Goal: Task Accomplishment & Management: Use online tool/utility

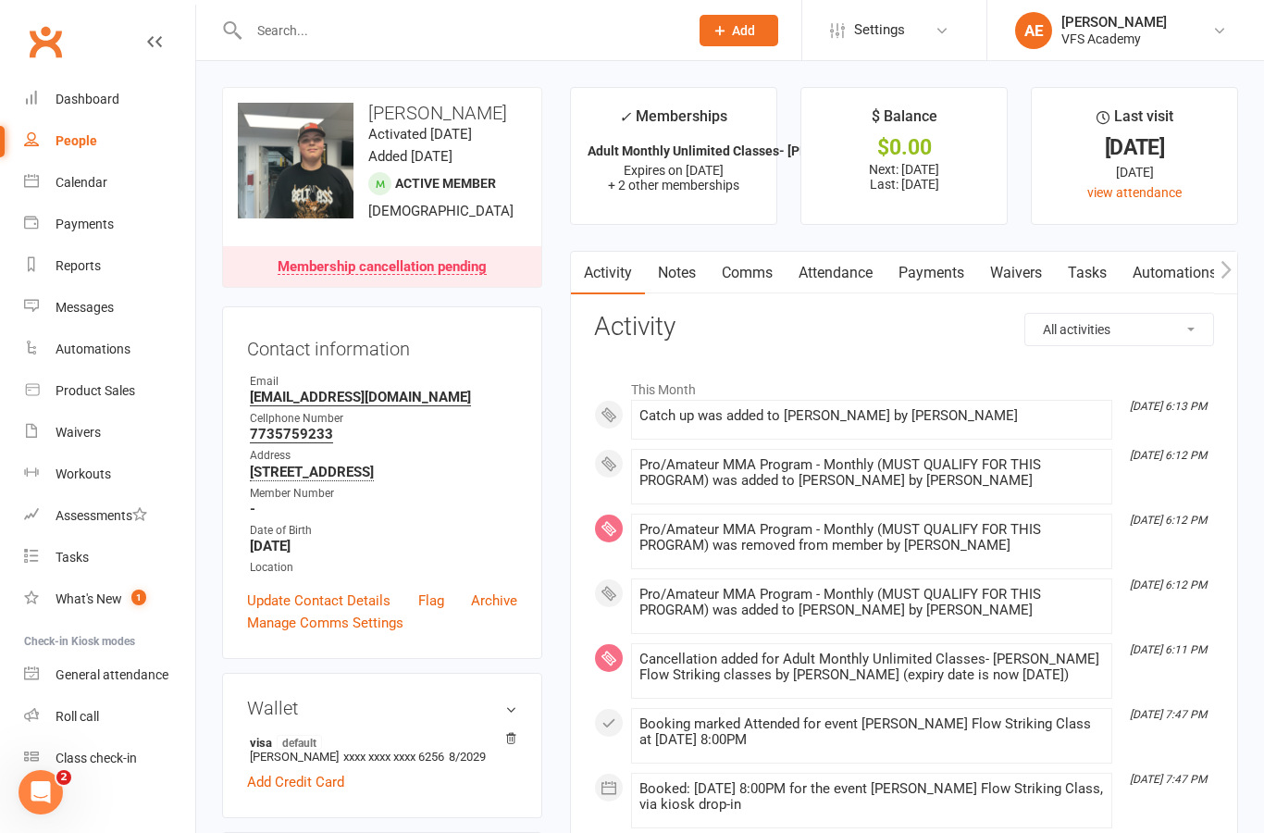
click at [946, 279] on link "Payments" at bounding box center [931, 273] width 92 height 43
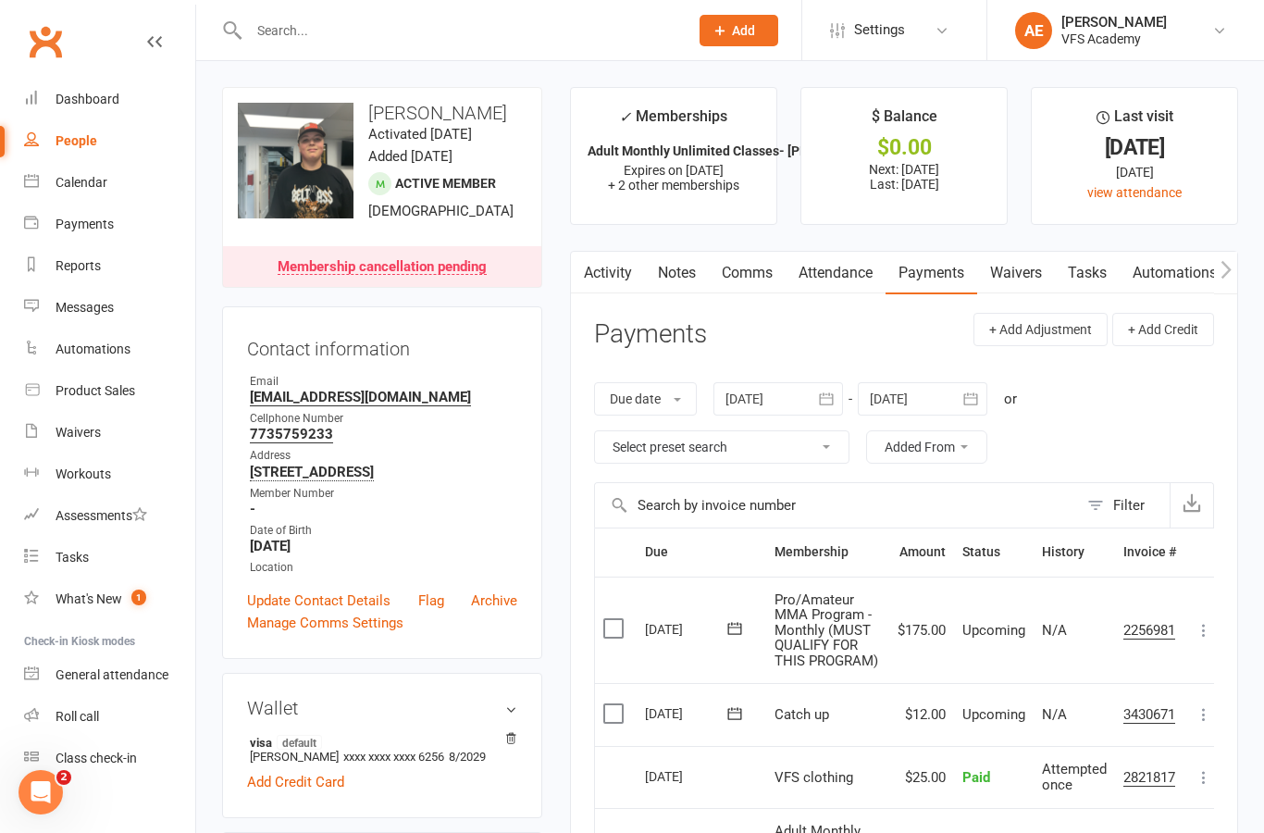
click at [105, 104] on div "Dashboard" at bounding box center [88, 99] width 64 height 15
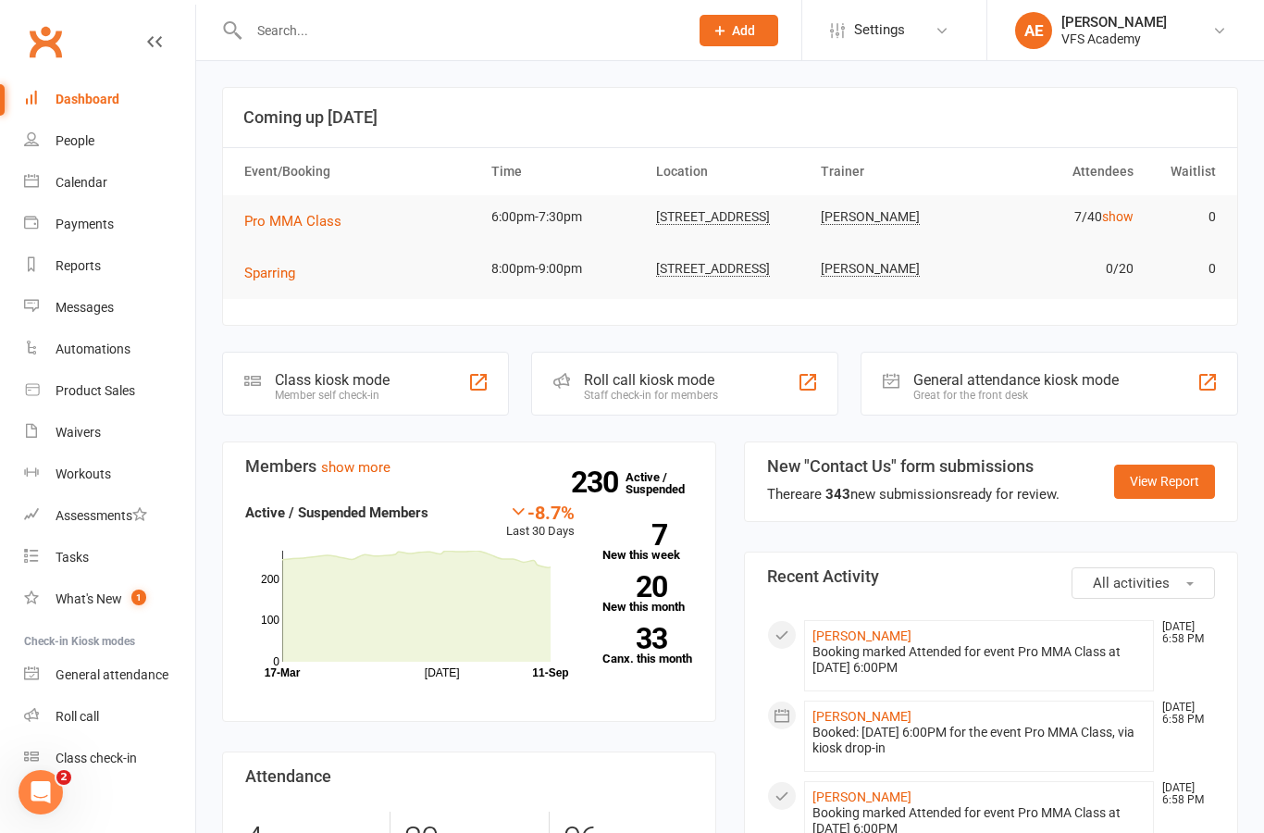
click at [534, 27] on input "text" at bounding box center [459, 31] width 432 height 26
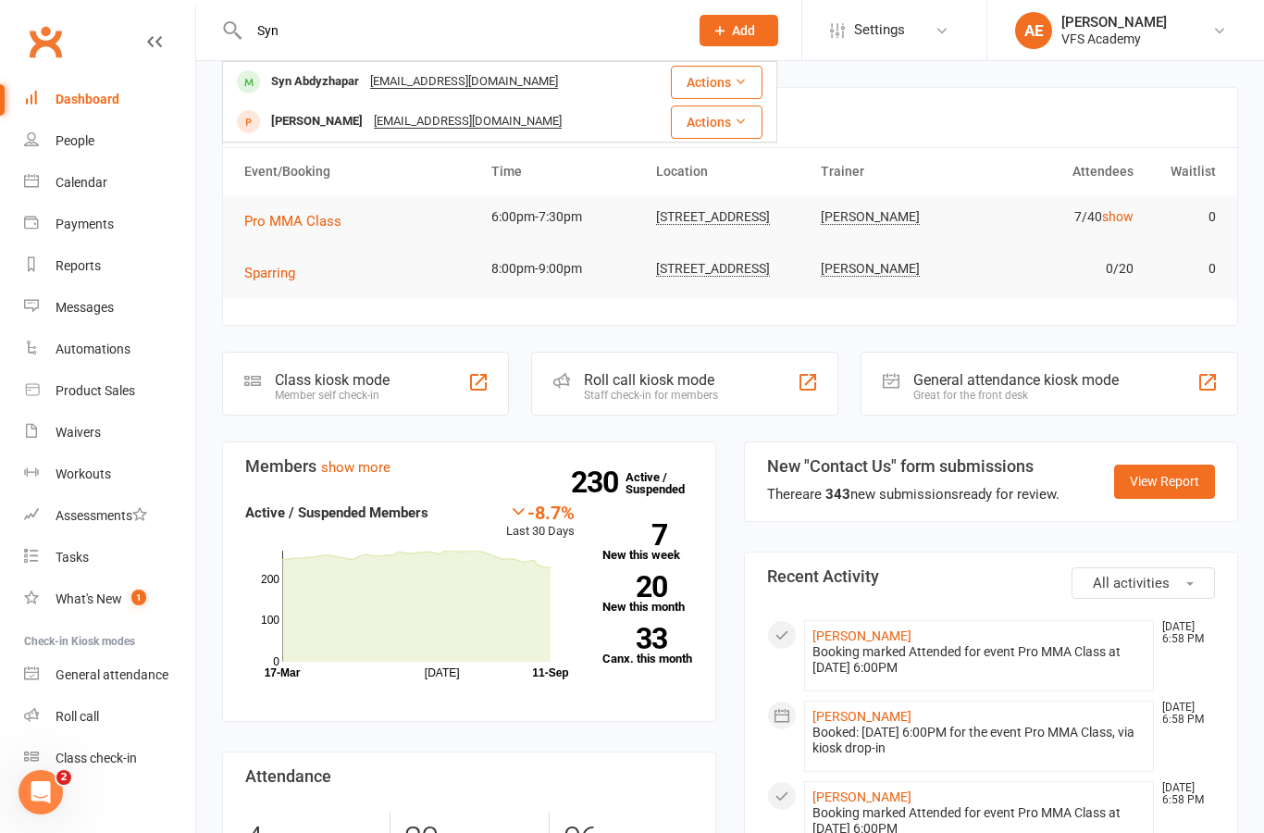
type input "Syn"
click at [611, 80] on div "Syn Abdyzhapar [EMAIL_ADDRESS][DOMAIN_NAME]" at bounding box center [435, 82] width 423 height 38
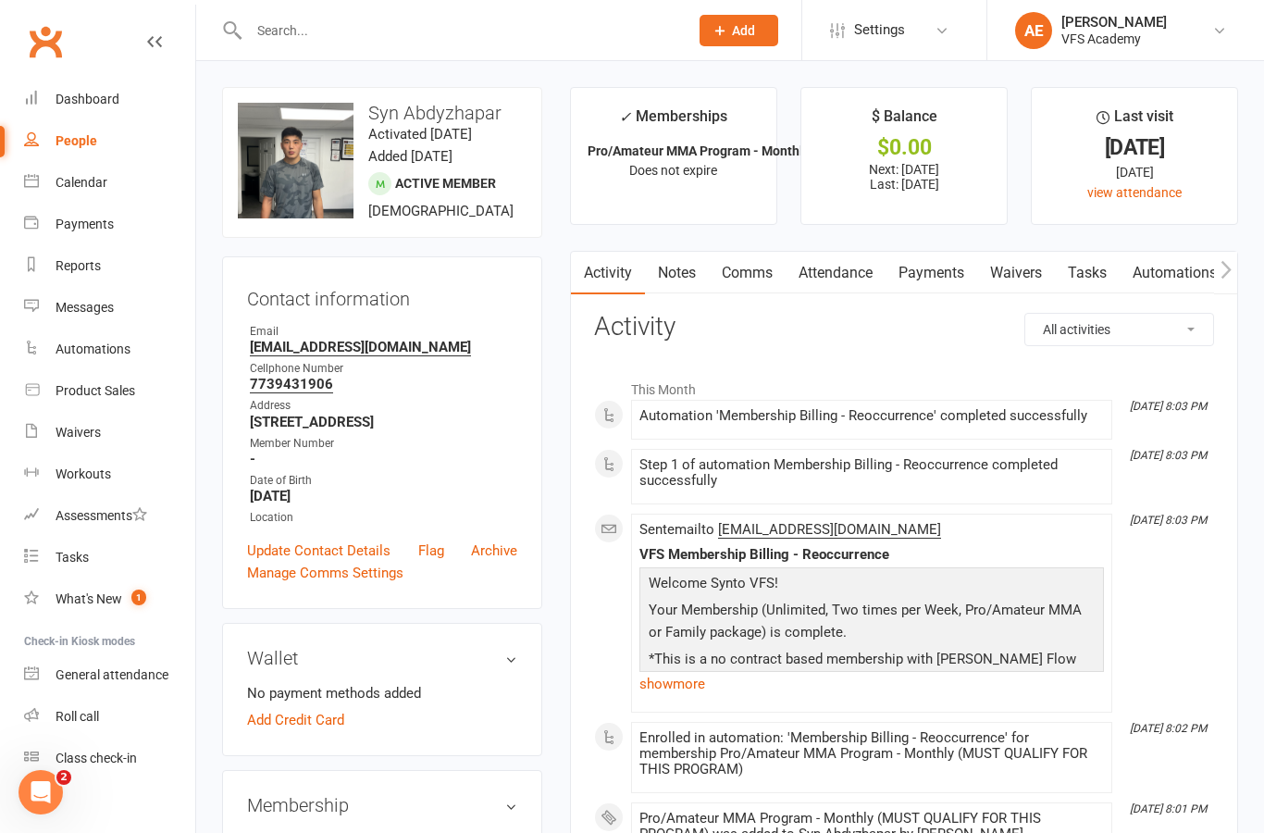
click at [961, 278] on link "Payments" at bounding box center [931, 273] width 92 height 43
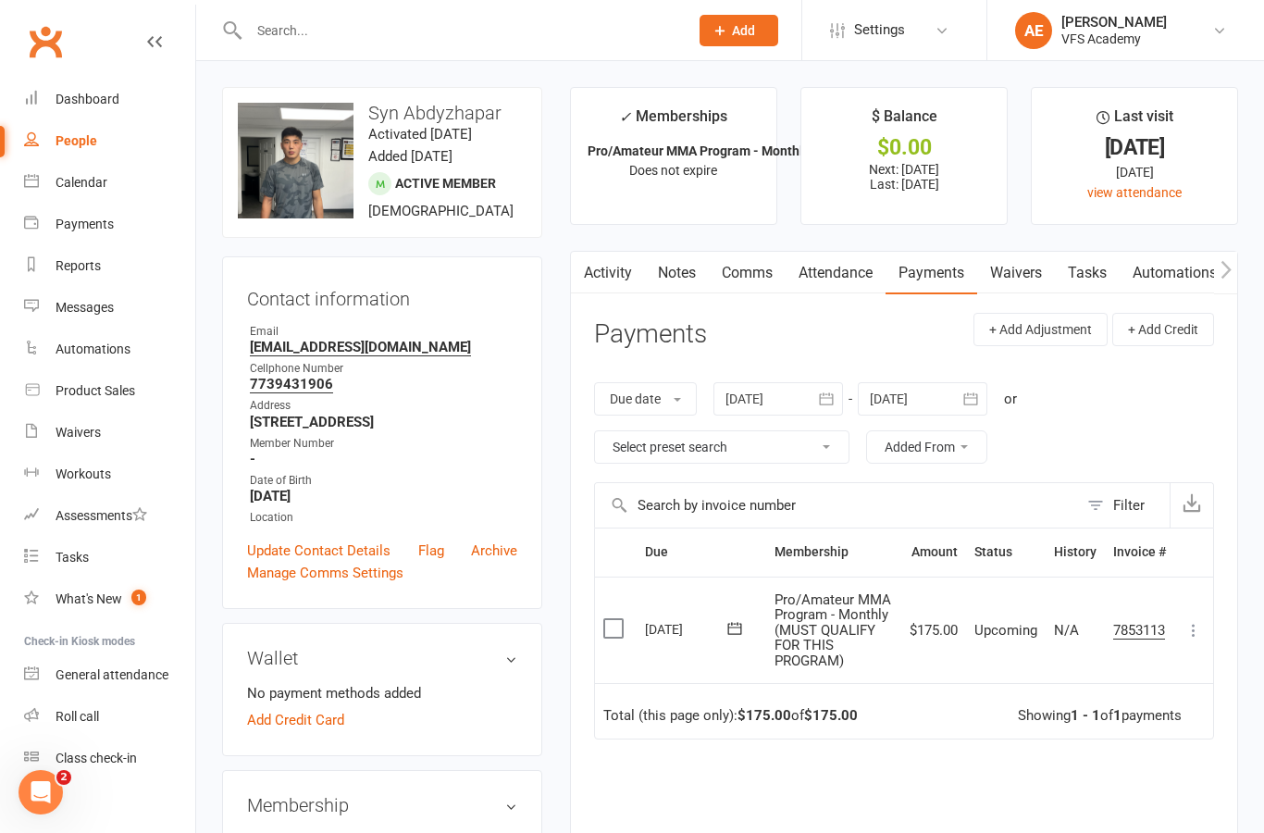
click at [1202, 619] on button at bounding box center [1193, 630] width 22 height 22
click at [1128, 730] on link "Mark as Paid (Other)" at bounding box center [1111, 740] width 183 height 37
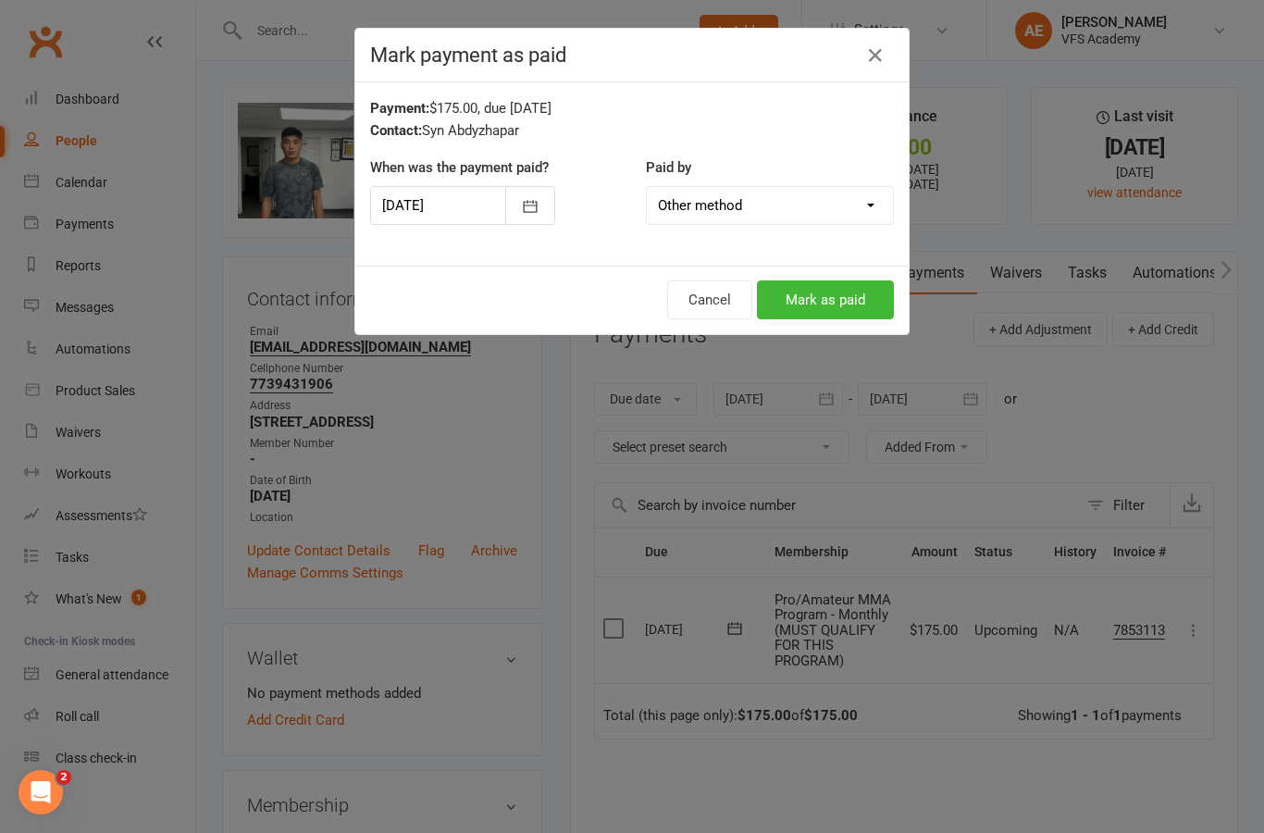
click at [864, 295] on button "Mark as paid" at bounding box center [825, 299] width 137 height 39
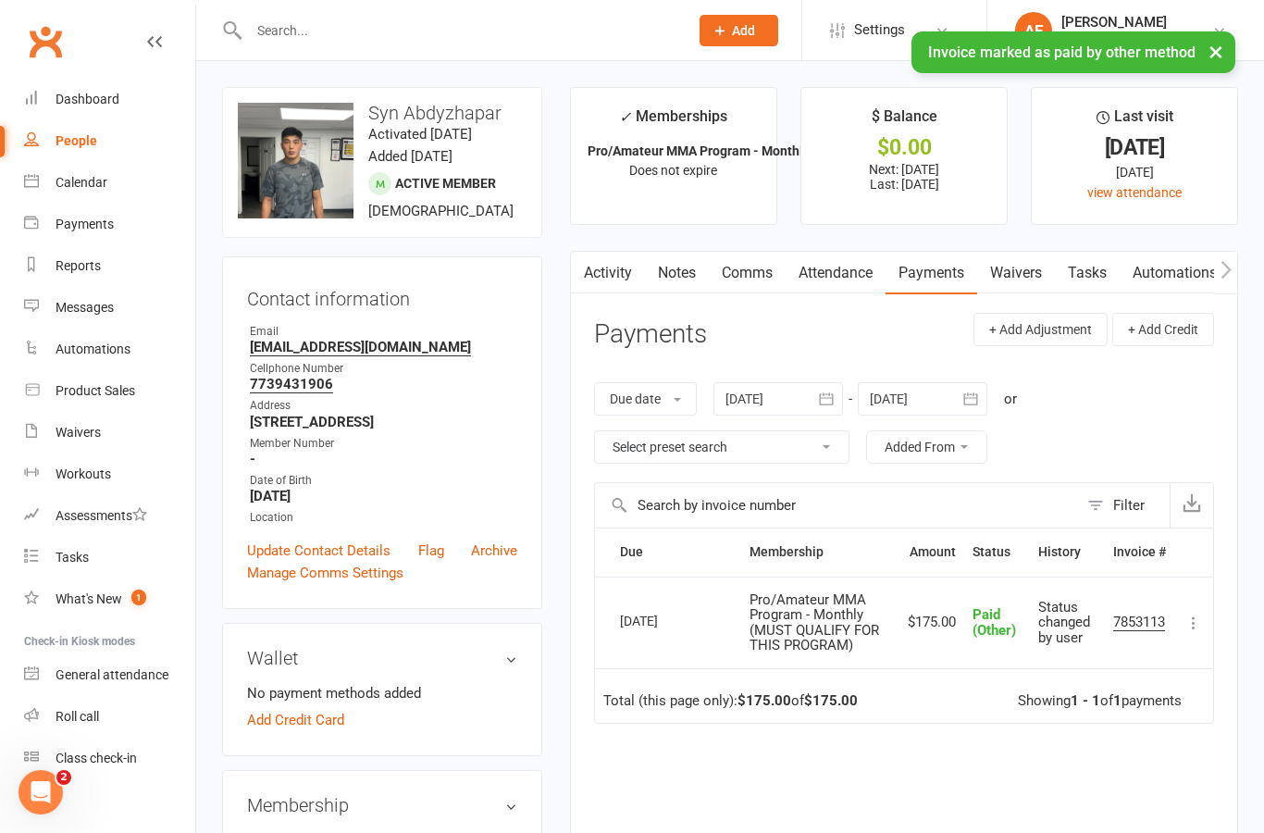
click at [101, 102] on div "Dashboard" at bounding box center [88, 99] width 64 height 15
